Goal: Information Seeking & Learning: Understand process/instructions

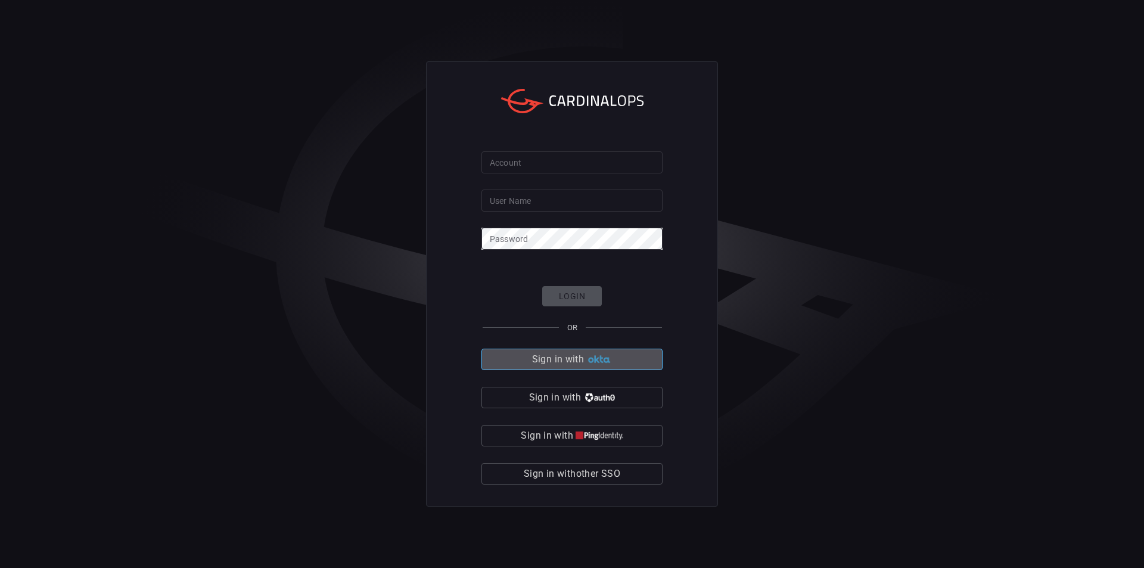
click at [596, 363] on img "button" at bounding box center [600, 359] width 26 height 9
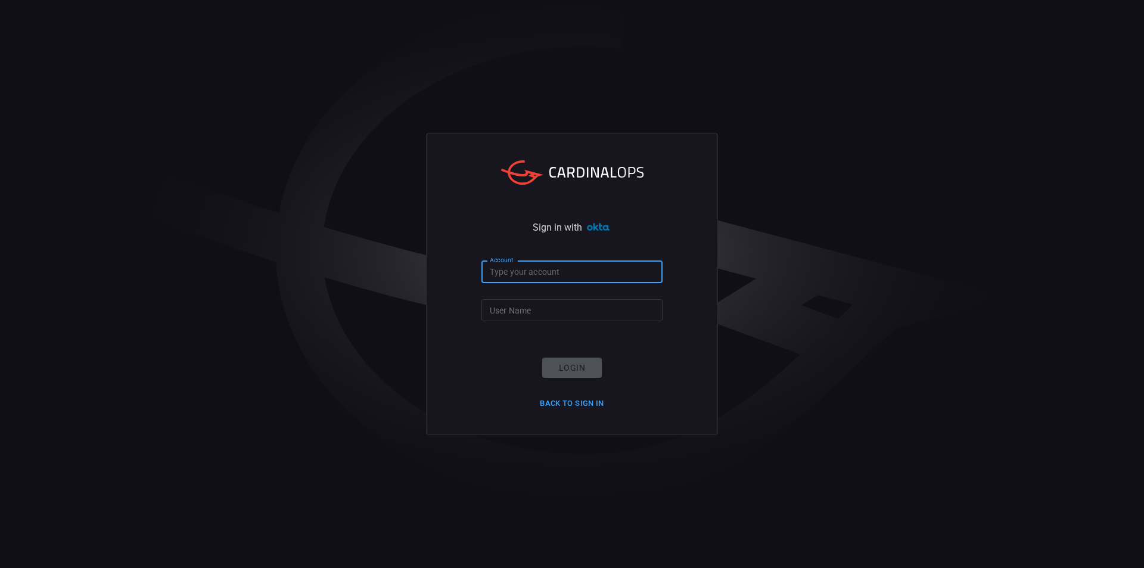
click at [544, 275] on input "Account" at bounding box center [572, 272] width 181 height 22
type input "blackstone-es"
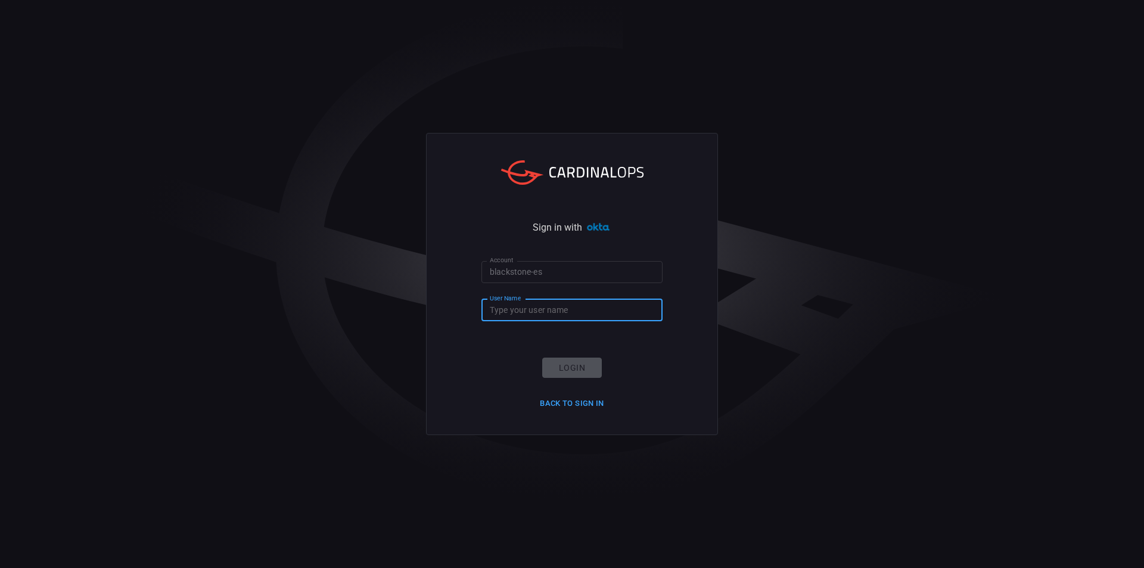
click at [525, 304] on input "User Name" at bounding box center [572, 310] width 181 height 22
type input "[PERSON_NAME].goswami"
click at [576, 366] on button "Login" at bounding box center [572, 368] width 60 height 21
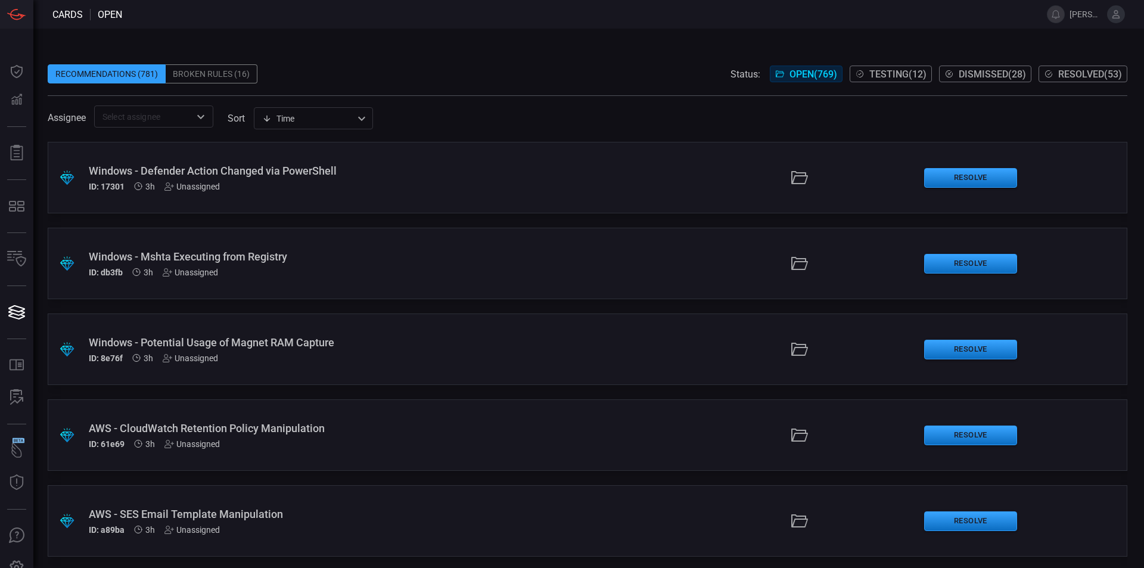
click at [224, 75] on div "Broken Rules (16)" at bounding box center [212, 73] width 92 height 19
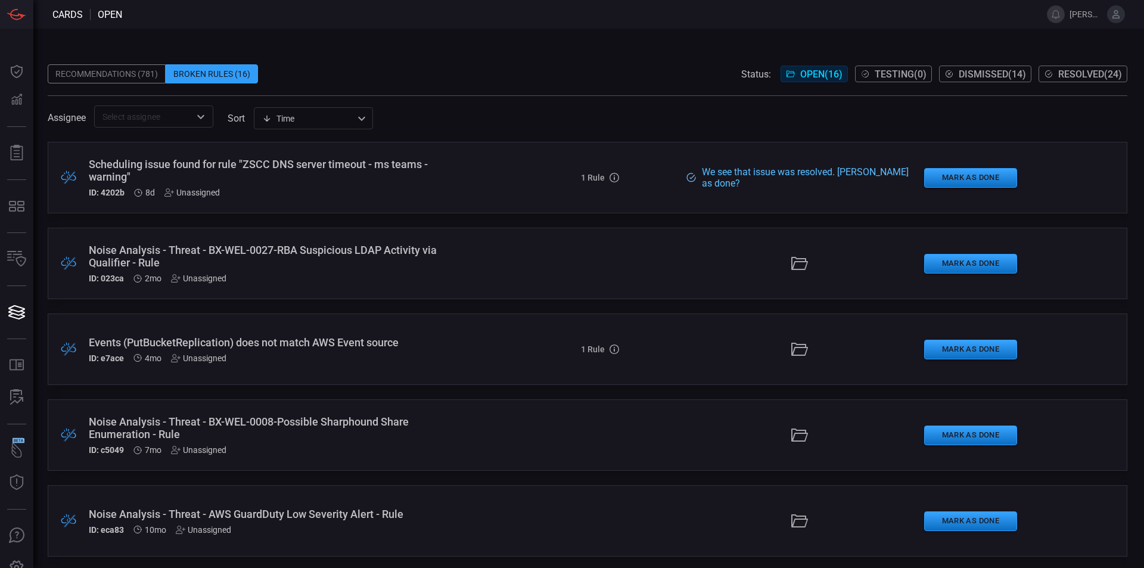
click at [924, 36] on div "Recommendations (781) Broken Rules (16) Status: Open ( 16 ) Testing ( 0 ) Dismi…" at bounding box center [588, 298] width 1111 height 539
click at [209, 189] on div "Unassigned" at bounding box center [192, 193] width 55 height 10
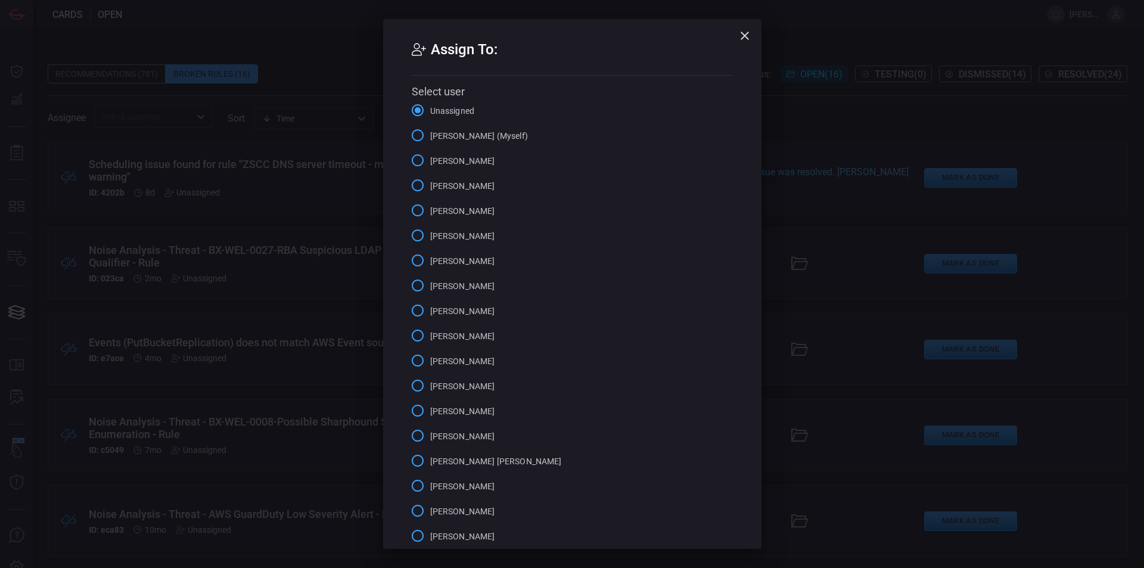
click at [414, 137] on input "[PERSON_NAME] (Myself)" at bounding box center [417, 135] width 25 height 25
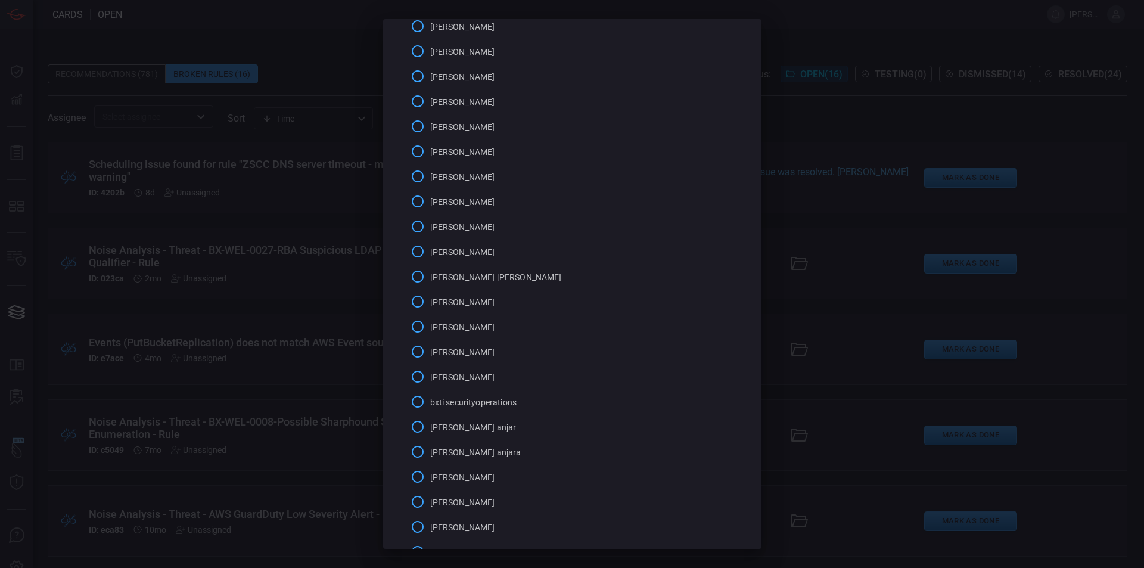
scroll to position [297, 0]
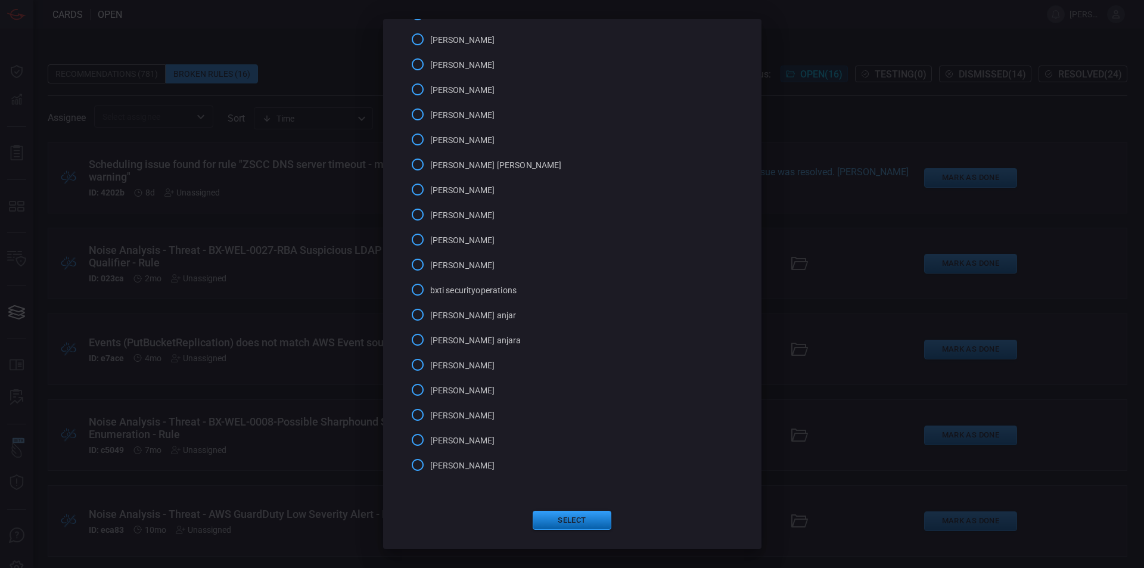
click at [593, 519] on button "Select" at bounding box center [572, 520] width 79 height 19
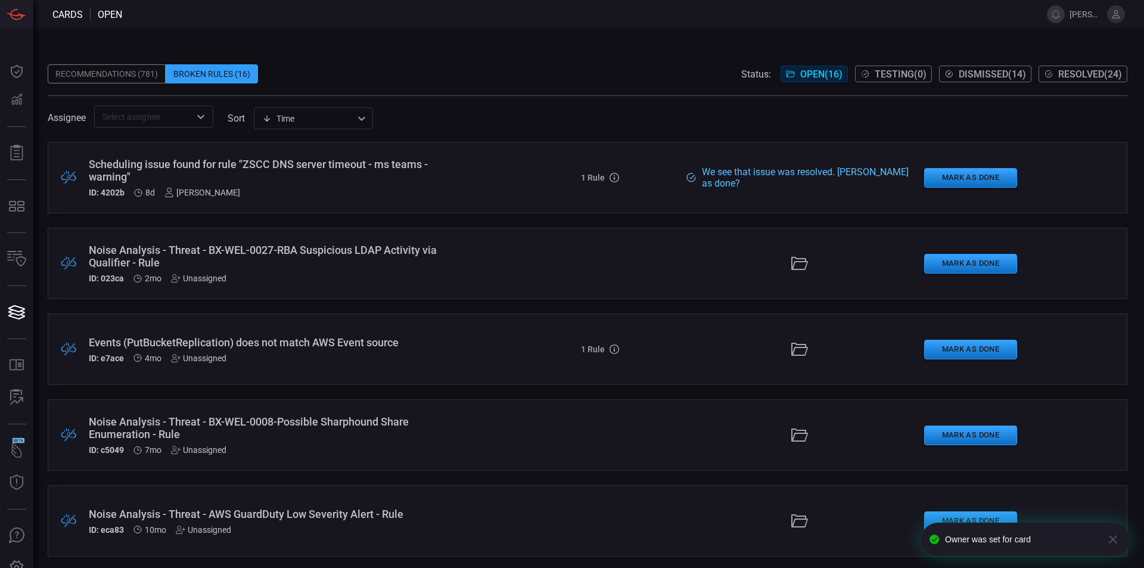
click at [260, 183] on div "Scheduling issue found for rule "ZSCC DNS server timeout - ms teams - warning"" at bounding box center [278, 170] width 379 height 25
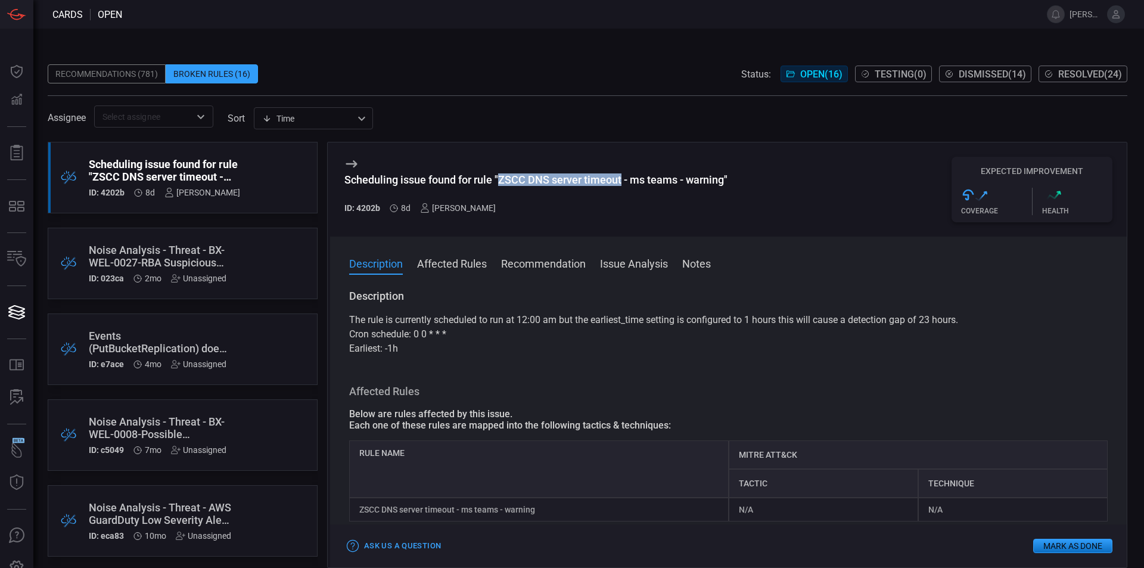
drag, startPoint x: 501, startPoint y: 178, endPoint x: 623, endPoint y: 176, distance: 122.2
click at [623, 176] on div "Scheduling issue found for rule "ZSCC DNS server timeout - ms teams - warning"" at bounding box center [536, 179] width 383 height 13
copy div "ZSCC DNS server timeout"
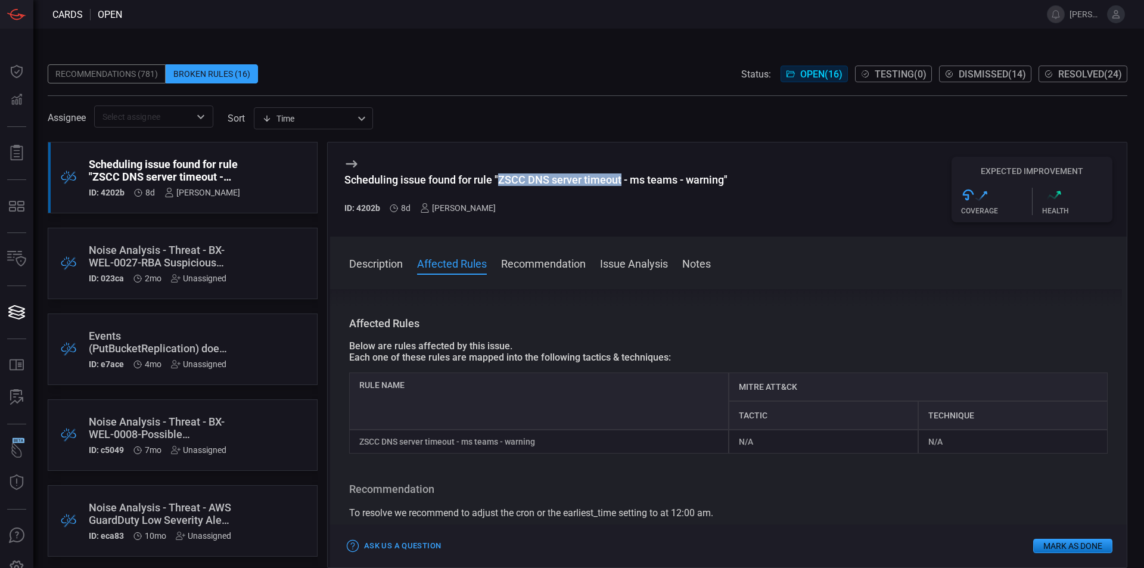
scroll to position [92, 0]
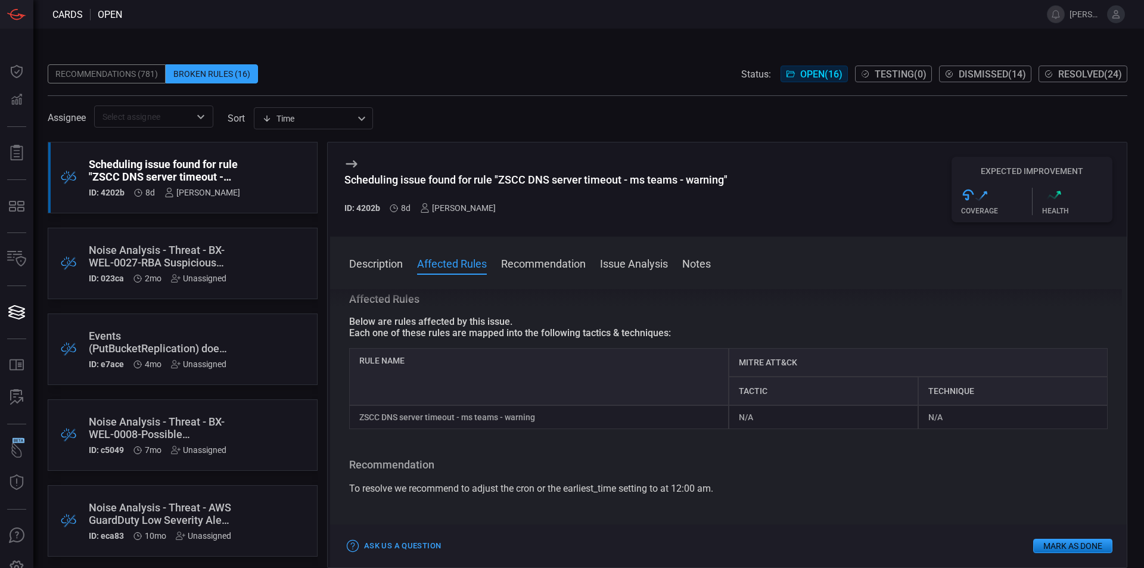
click at [504, 80] on div "Recommendations (781) Broken Rules (16) Status: Open ( 16 ) Testing ( 0 ) Dismi…" at bounding box center [588, 73] width 1080 height 19
drag, startPoint x: 346, startPoint y: 175, endPoint x: 739, endPoint y: 182, distance: 393.5
click at [739, 182] on div "Scheduling issue found for rule "ZSCC DNS server timeout - ms teams - warning" …" at bounding box center [728, 189] width 797 height 94
copy div "Scheduling issue found for rule "ZSCC DNS server timeout - ms teams - warning""
click at [771, 240] on div "Description Affected Rules Recommendation Issue Analysis Notes Description The …" at bounding box center [728, 402] width 797 height 331
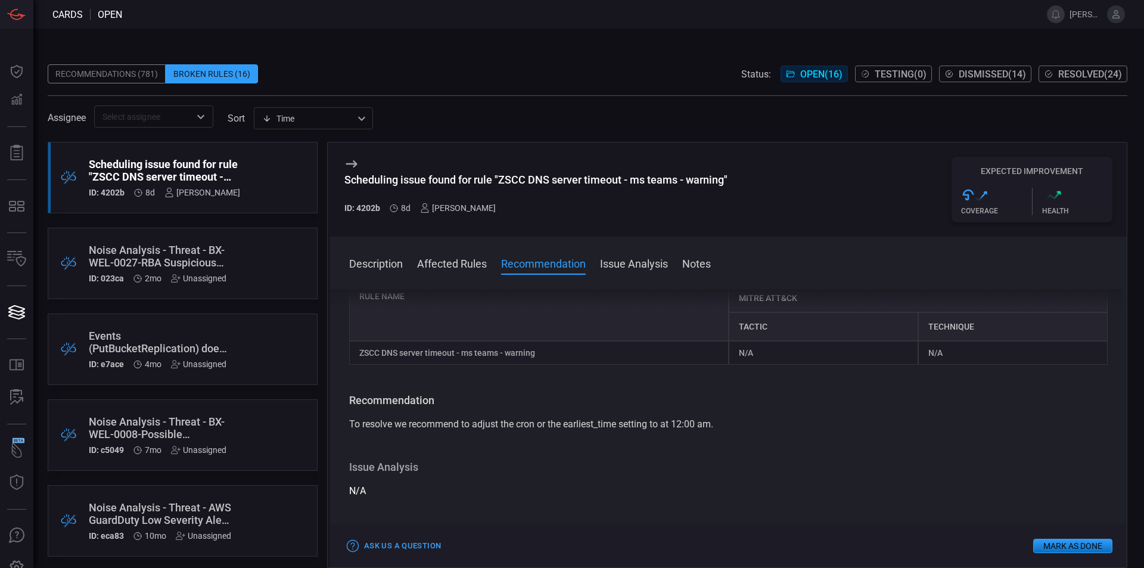
scroll to position [188, 0]
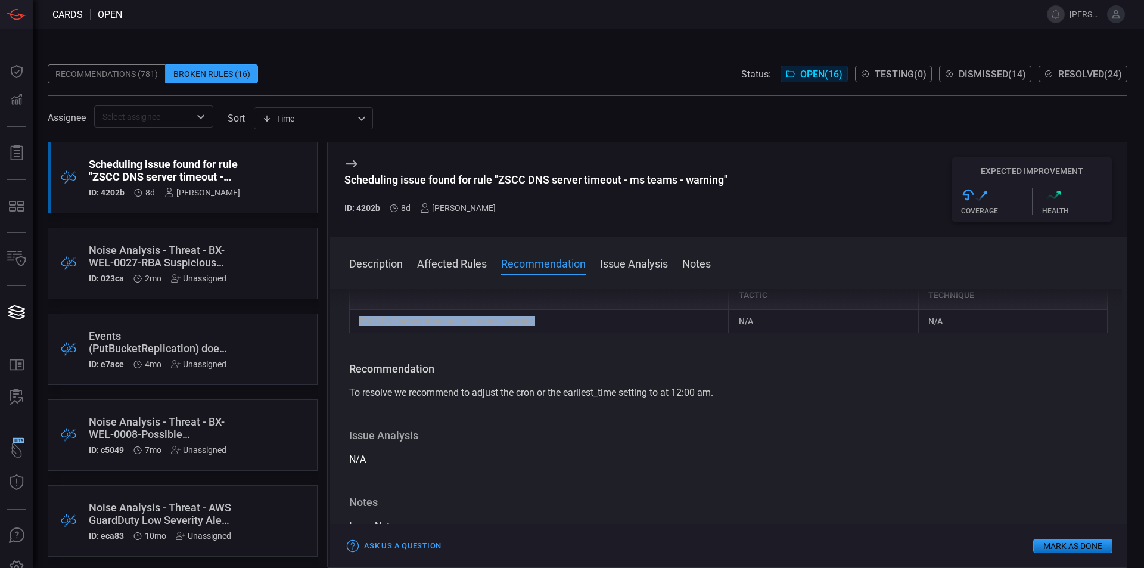
drag, startPoint x: 359, startPoint y: 322, endPoint x: 541, endPoint y: 324, distance: 181.8
click at [541, 324] on div "ZSCC DNS server timeout - ms teams - warning" at bounding box center [539, 321] width 380 height 24
copy div "ZSCC DNS server timeout - ms teams - warning"
click at [948, 441] on h3 "Issue Analysis" at bounding box center [728, 436] width 759 height 14
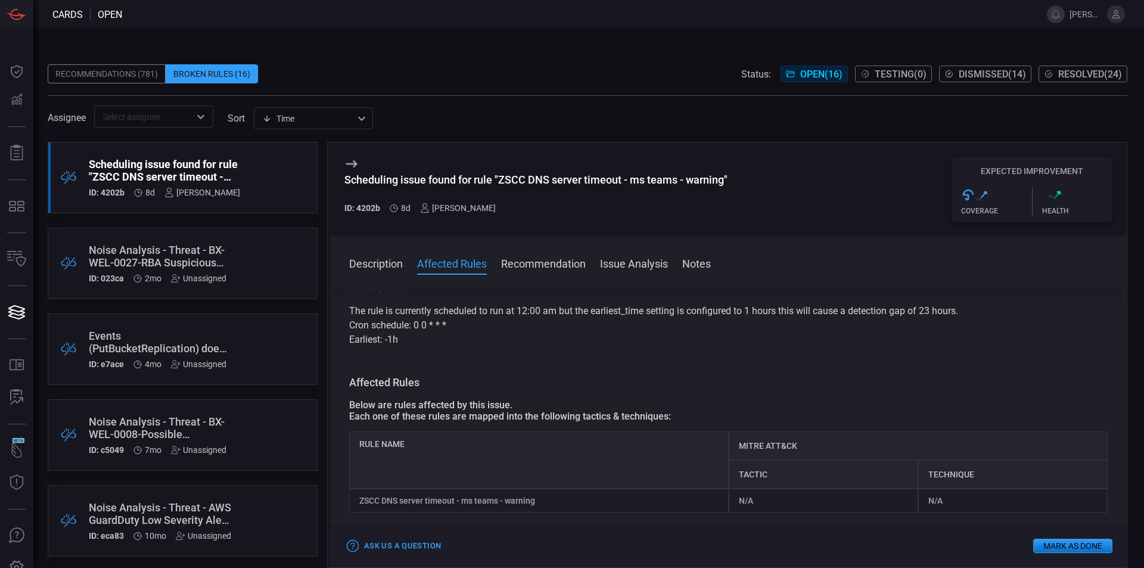
scroll to position [0, 0]
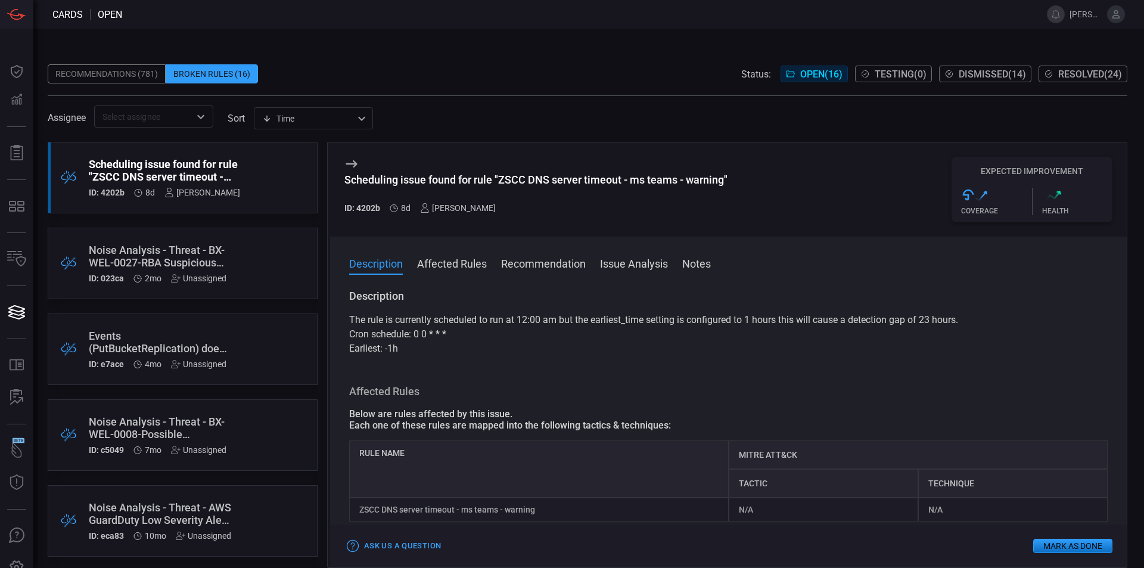
drag, startPoint x: 349, startPoint y: 319, endPoint x: 939, endPoint y: 353, distance: 591.1
click at [939, 353] on div "Description The rule is currently scheduled to run at 12:00 am but the earliest…" at bounding box center [728, 426] width 797 height 274
copy div "The rule is currently scheduled to run at 12:00 am but the earliest_time settin…"
click at [587, 331] on p "Cron schedule: 0 0 * * *" at bounding box center [728, 334] width 759 height 14
click at [899, 115] on div "Assignee ​ sort Time visibleUpdateTime ​" at bounding box center [588, 117] width 1080 height 22
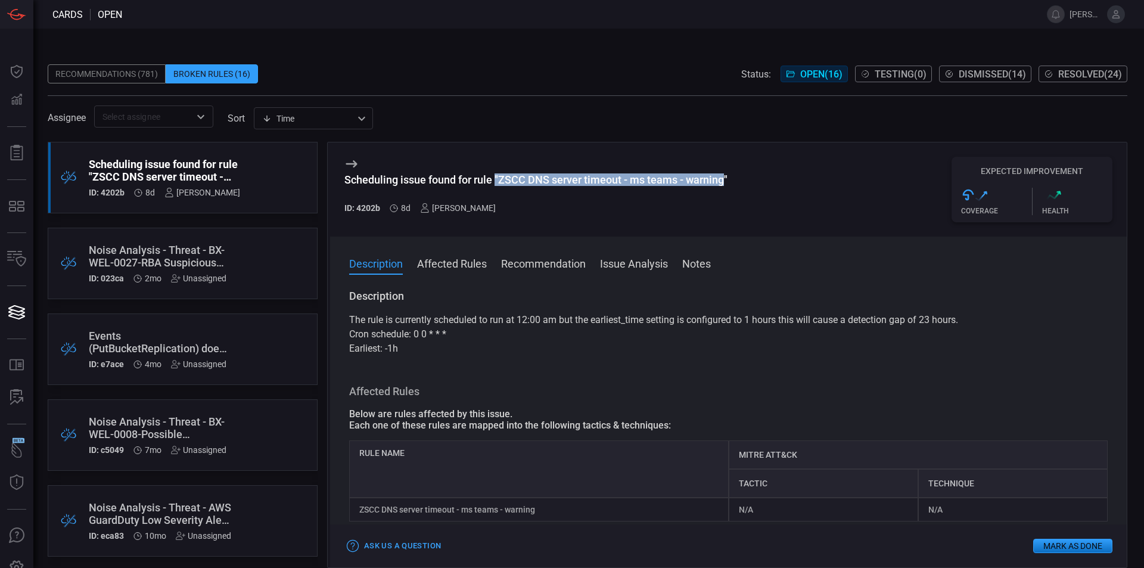
drag, startPoint x: 497, startPoint y: 177, endPoint x: 725, endPoint y: 181, distance: 227.7
click at [725, 181] on div "Scheduling issue found for rule "ZSCC DNS server timeout - ms teams - warning"" at bounding box center [536, 179] width 383 height 13
copy div ""ZSCC DNS server timeout - ms teams - warning"
click at [938, 154] on div "Scheduling issue found for rule "ZSCC DNS server timeout - ms teams - warning" …" at bounding box center [728, 189] width 797 height 94
click at [452, 337] on p "Cron schedule: 0 0 * * *" at bounding box center [728, 334] width 759 height 14
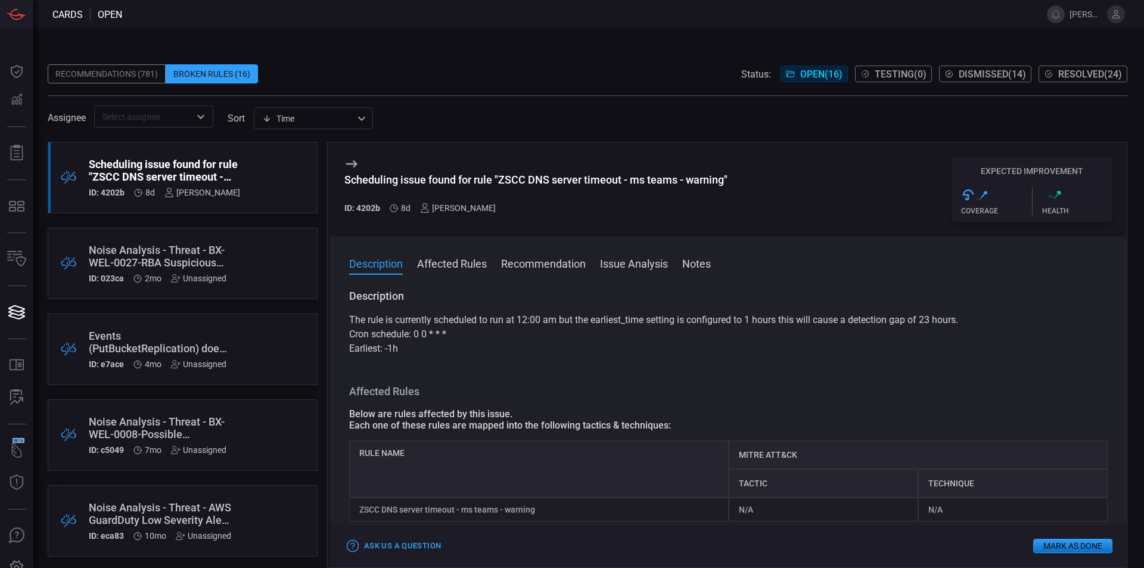
drag, startPoint x: 352, startPoint y: 322, endPoint x: 784, endPoint y: 330, distance: 432.2
click at [784, 330] on div "The rule is currently scheduled to run at 12:00 am but the earliest_time settin…" at bounding box center [728, 334] width 759 height 43
click at [961, 353] on p "Earliest: -1h" at bounding box center [728, 349] width 759 height 14
click at [934, 46] on div "Recommendations (781) Broken Rules (16) Status: Open ( 16 ) Testing ( 0 ) Dismi…" at bounding box center [588, 298] width 1111 height 539
